Goal: Task Accomplishment & Management: Complete application form

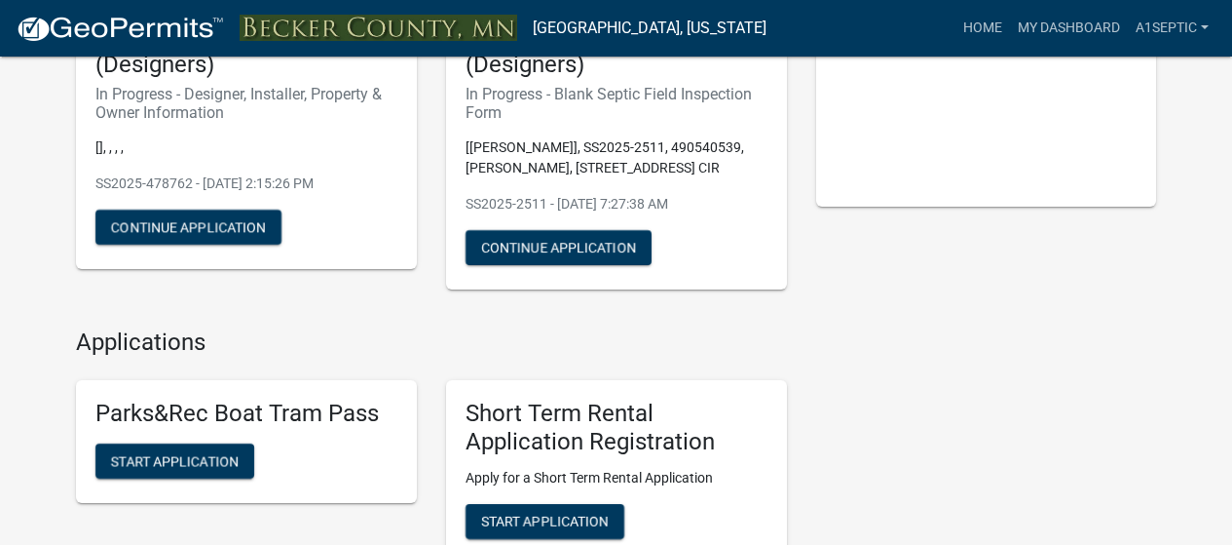
scroll to position [253, 0]
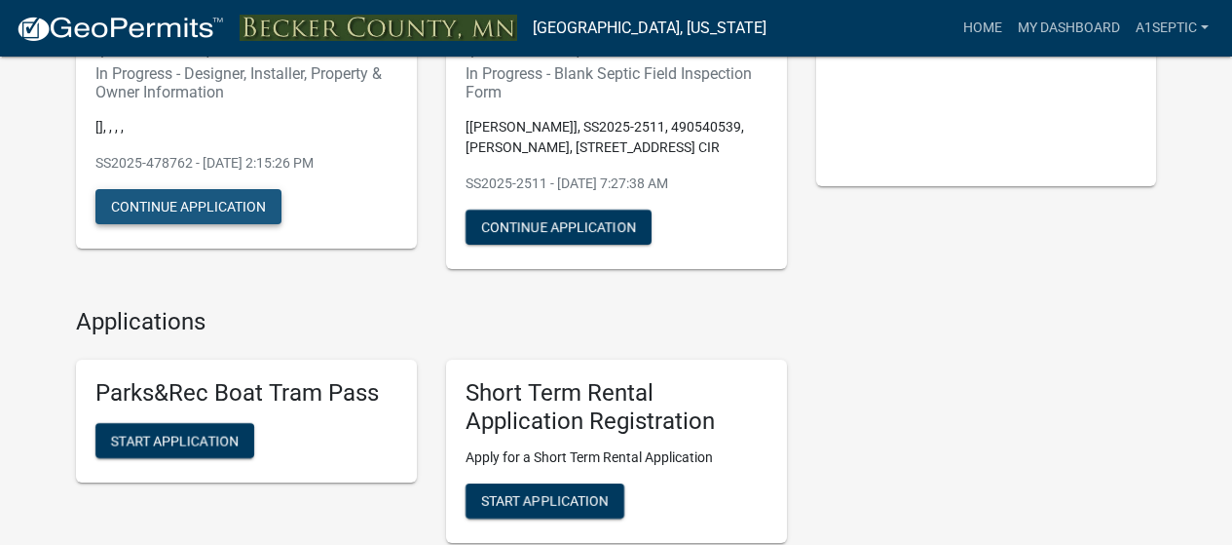
click at [194, 224] on button "Continue Application" at bounding box center [188, 206] width 186 height 35
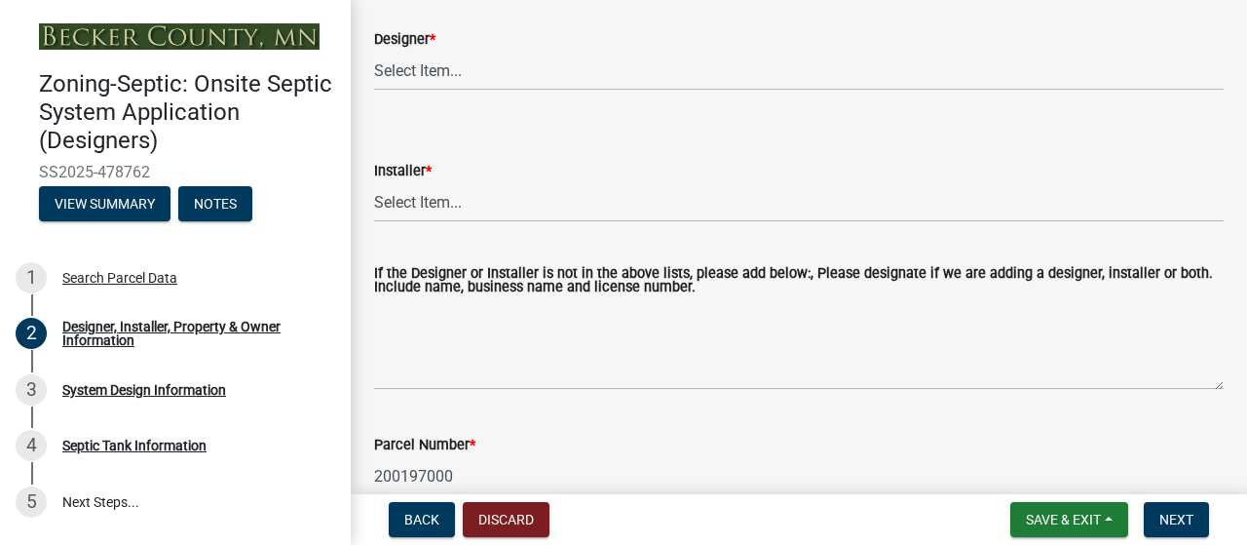
scroll to position [289, 0]
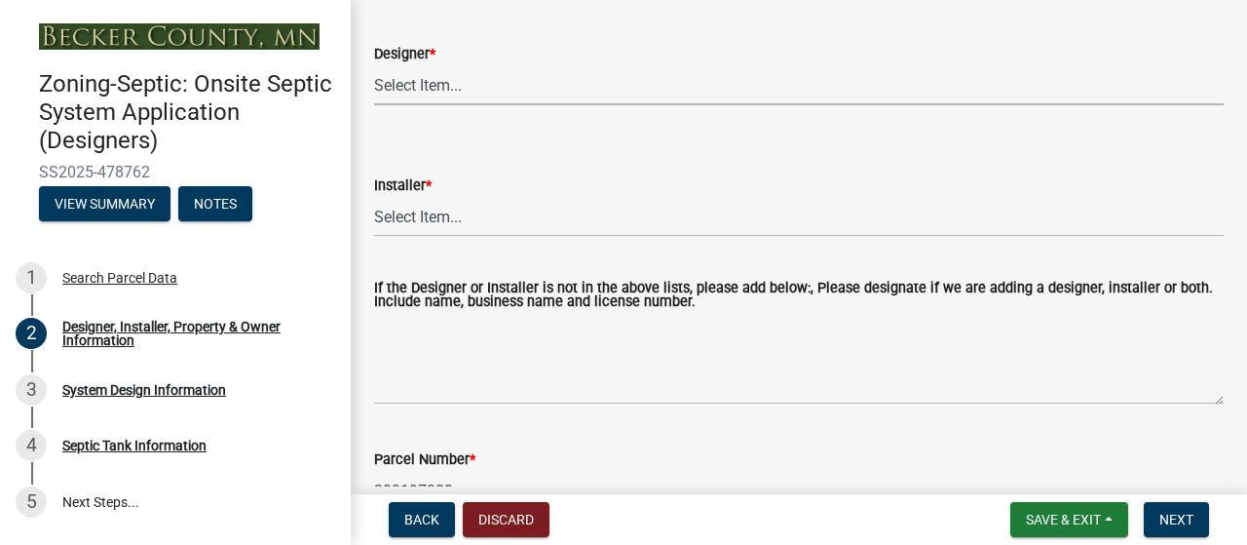
click at [468, 105] on select "Select Item... OTHER – Not listed (please add in next field and we will add to …" at bounding box center [798, 85] width 849 height 40
click at [380, 105] on select "Select Item... OTHER – Not listed (please add in next field and we will add to …" at bounding box center [798, 85] width 849 height 40
select select "25bab914-c910-45b8-955f-6e3fb29d91bd"
click at [457, 237] on select "Select Item... OTHER – Not listed (please add in next field and we will add to …" at bounding box center [798, 217] width 849 height 40
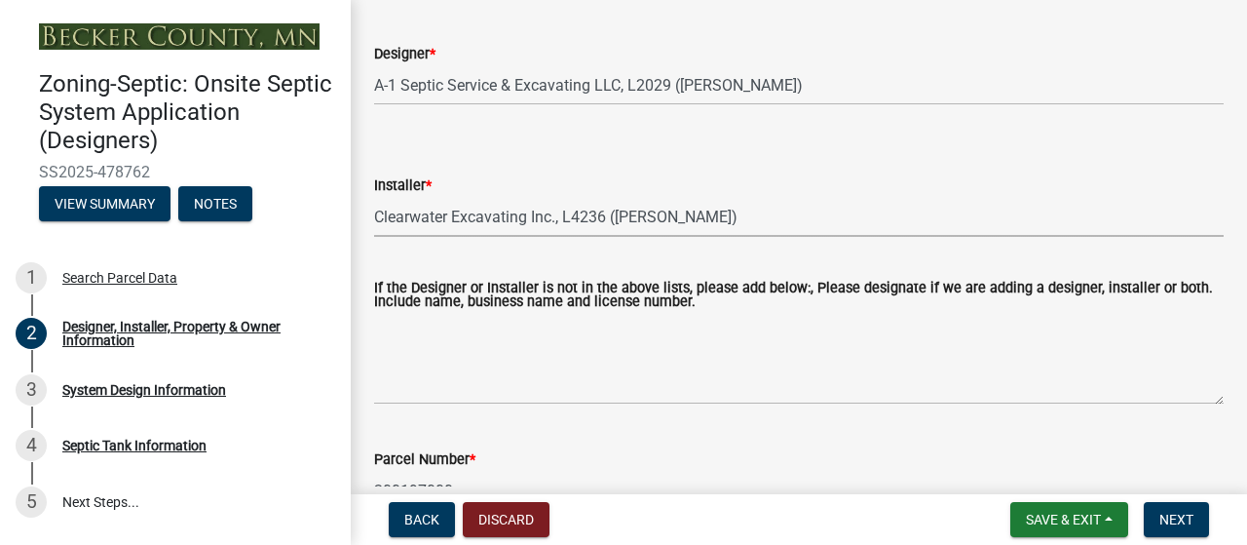
click at [380, 237] on select "Select Item... OTHER – Not listed (please add in next field and we will add to …" at bounding box center [798, 217] width 849 height 40
select select "3cbe5c42-8469-463e-9258-42a331bdba77"
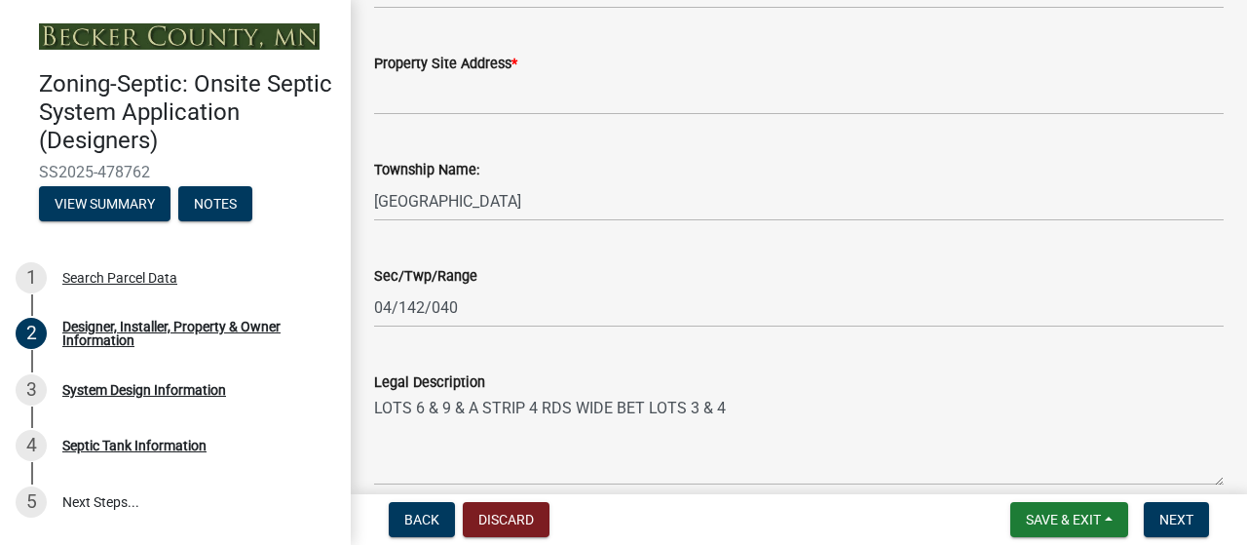
scroll to position [1375, 0]
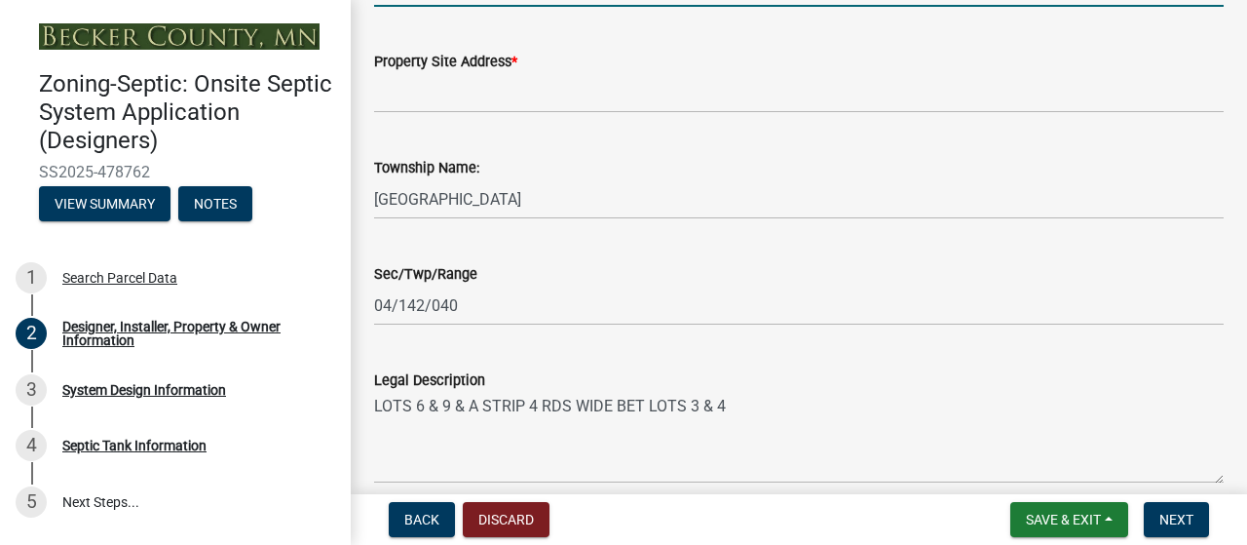
type input "d"
type input "[EMAIL_ADDRESS][DOMAIN_NAME]"
click at [550, 113] on div "Property Site Address *" at bounding box center [798, 67] width 849 height 91
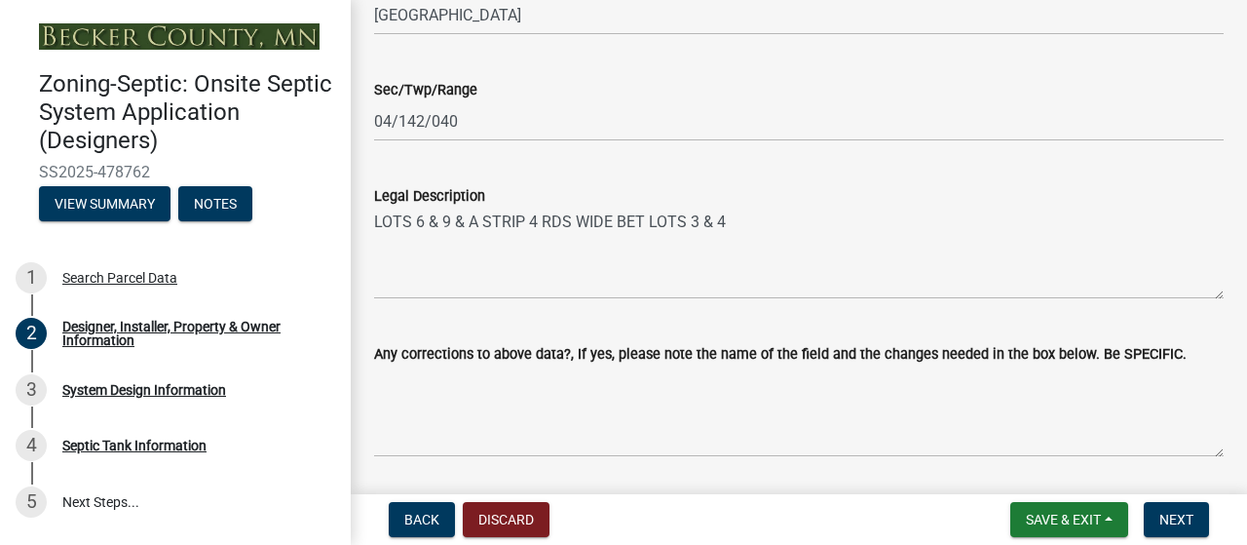
scroll to position [1594, 0]
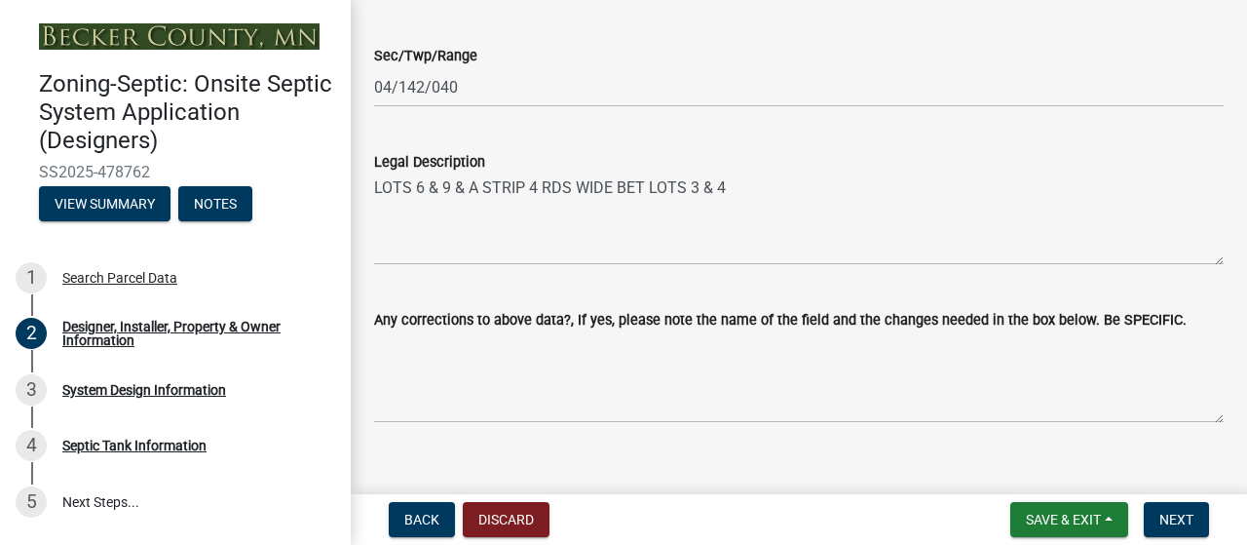
type input "[PHONE_NUMBER]"
type input "[STREET_ADDRESS]"
click at [1159, 511] on span "Next" at bounding box center [1176, 519] width 34 height 16
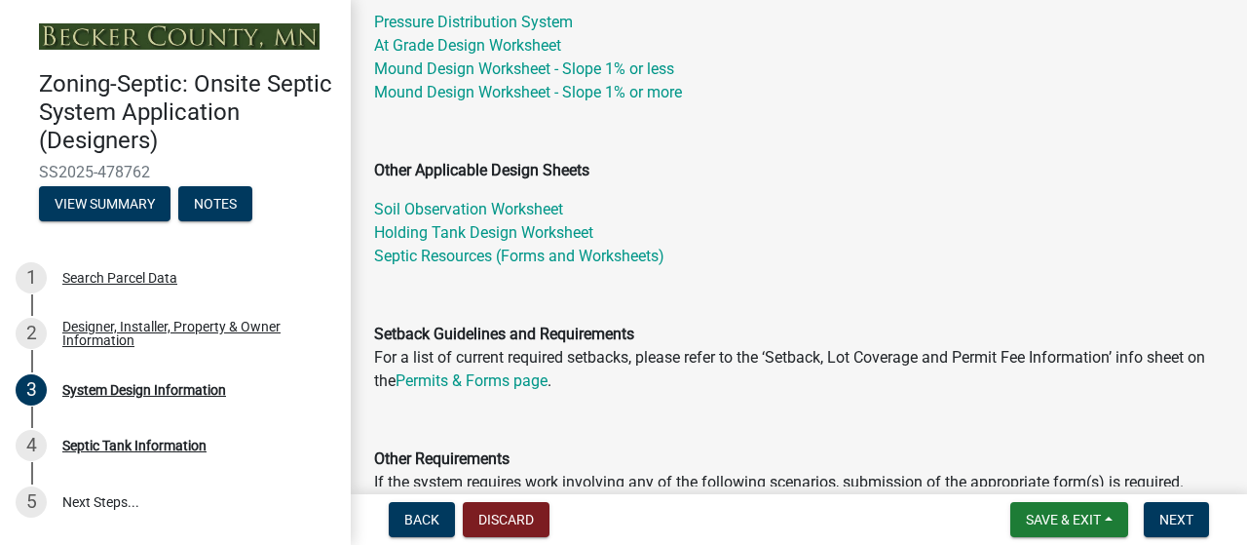
scroll to position [392, 0]
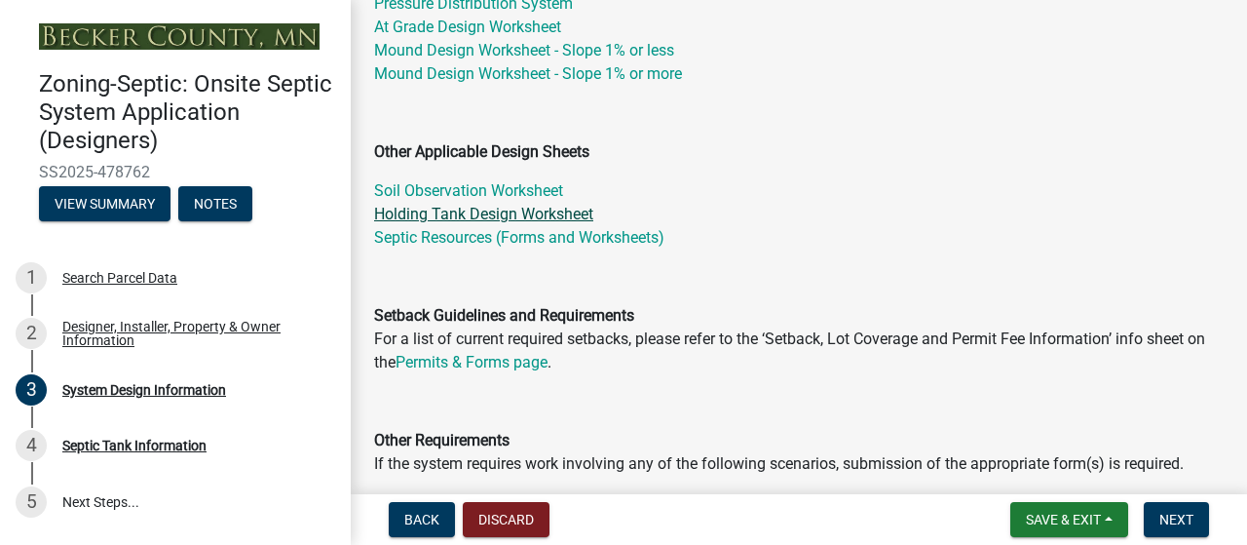
click at [551, 223] on link "Holding Tank Design Worksheet" at bounding box center [483, 214] width 219 height 19
